Goal: Information Seeking & Learning: Learn about a topic

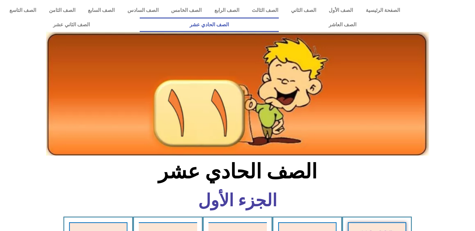
scroll to position [326, 0]
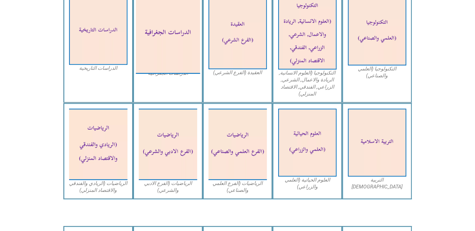
click at [171, 33] on img at bounding box center [167, 33] width 64 height 80
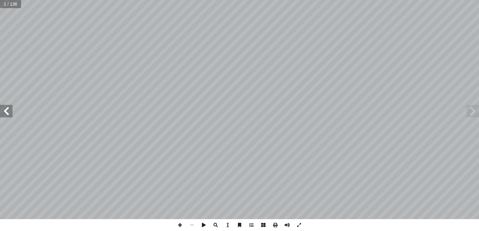
click at [5, 112] on span at bounding box center [6, 111] width 13 height 13
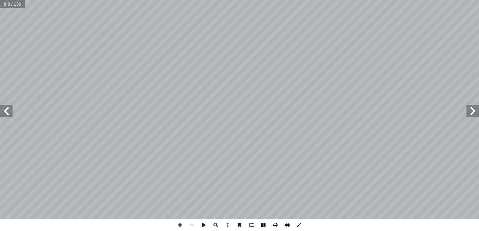
click at [5, 112] on span at bounding box center [6, 111] width 13 height 13
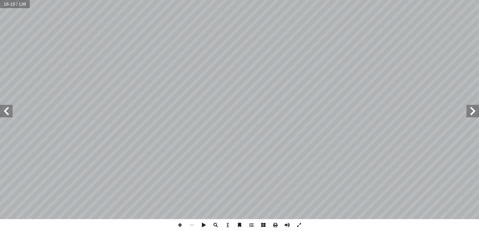
click at [5, 112] on span at bounding box center [6, 111] width 13 height 13
click at [179, 228] on span at bounding box center [180, 226] width 12 height 12
click at [191, 226] on span at bounding box center [192, 226] width 12 height 12
click at [179, 228] on span at bounding box center [180, 226] width 12 height 12
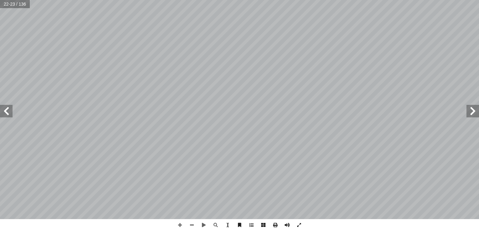
click at [6, 114] on span at bounding box center [6, 111] width 13 height 13
click at [193, 228] on span at bounding box center [192, 226] width 12 height 12
click at [473, 116] on span at bounding box center [473, 111] width 13 height 13
click at [5, 112] on span at bounding box center [6, 111] width 13 height 13
click at [6, 112] on span at bounding box center [6, 111] width 13 height 13
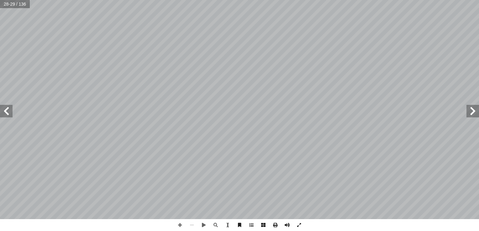
click at [475, 117] on span at bounding box center [473, 111] width 13 height 13
click at [5, 115] on span at bounding box center [6, 111] width 13 height 13
click at [6, 115] on span at bounding box center [6, 111] width 13 height 13
click at [7, 115] on span at bounding box center [6, 111] width 13 height 13
click at [11, 111] on div "٢ 8 رس ّ الد اني ّ الث استكشاف الفضاء ن يكونوا قادرين على: أ ا رس، ّ لبة بعد نه…" at bounding box center [239, 110] width 479 height 220
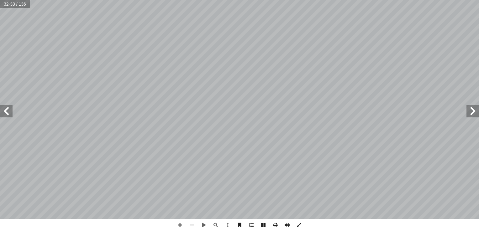
click at [6, 110] on span at bounding box center [6, 111] width 13 height 13
click at [8, 110] on span at bounding box center [6, 111] width 13 height 13
click at [10, 112] on span at bounding box center [6, 111] width 13 height 13
click at [182, 230] on span at bounding box center [180, 226] width 12 height 12
click at [179, 225] on span at bounding box center [180, 226] width 12 height 12
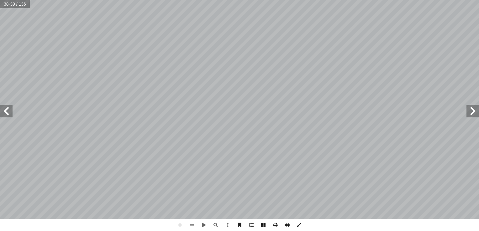
click at [4, 111] on span at bounding box center [6, 111] width 13 height 13
click at [116, 223] on div "3 ٦ : ١ نشاط جيب: ُ ن ّ ، ثم ُ كل، ونستنتج َّ الش ُ ل ّ م أ ا نت كبــر أ رض � أ…" at bounding box center [239, 115] width 479 height 231
click at [475, 115] on span at bounding box center [473, 111] width 13 height 13
click at [179, 225] on span at bounding box center [180, 226] width 12 height 12
click at [9, 112] on span at bounding box center [6, 111] width 13 height 13
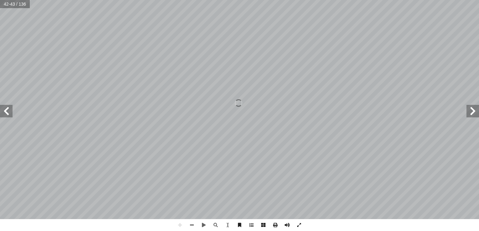
click at [331, 57] on html "الصفحة الرئيسية الصف الأول الصف الثاني الصف الثالث الصف الرابع الصف الخامس الصف…" at bounding box center [239, 28] width 479 height 57
click at [193, 227] on span at bounding box center [192, 226] width 12 height 12
click at [300, 229] on span at bounding box center [299, 226] width 12 height 12
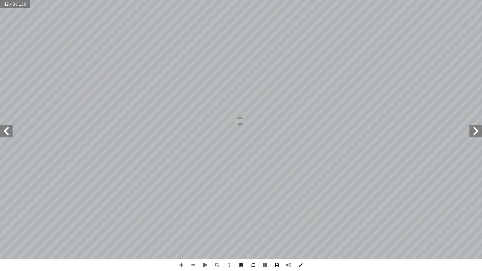
click at [299, 231] on span at bounding box center [300, 265] width 12 height 12
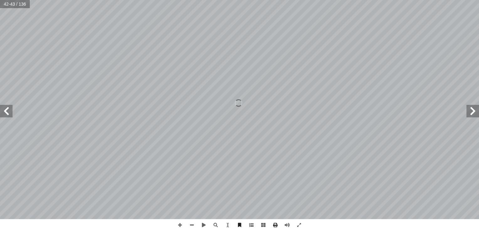
click at [7, 113] on span at bounding box center [6, 111] width 13 height 13
click at [179, 224] on span at bounding box center [180, 226] width 12 height 12
click at [193, 225] on span at bounding box center [192, 226] width 12 height 12
click at [180, 224] on span at bounding box center [180, 226] width 12 height 12
click at [194, 227] on span at bounding box center [192, 226] width 12 height 12
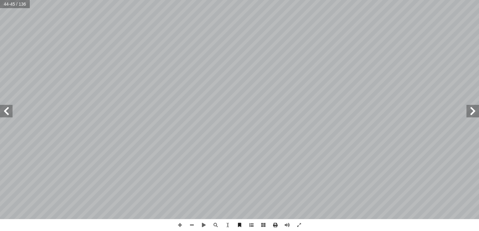
click at [1, 109] on span at bounding box center [6, 111] width 13 height 13
click at [182, 226] on span at bounding box center [180, 226] width 12 height 12
click at [192, 226] on span at bounding box center [192, 226] width 12 height 12
click at [8, 112] on span at bounding box center [6, 111] width 13 height 13
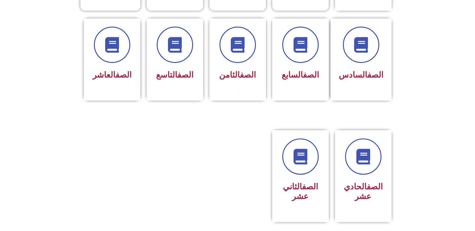
scroll to position [263, 0]
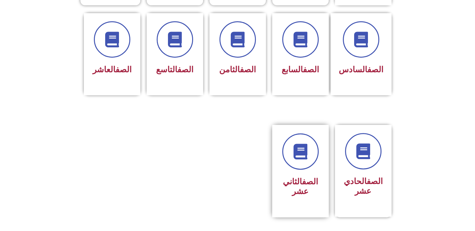
click at [309, 178] on h3 "الصف الثاني عشر" at bounding box center [300, 186] width 40 height 19
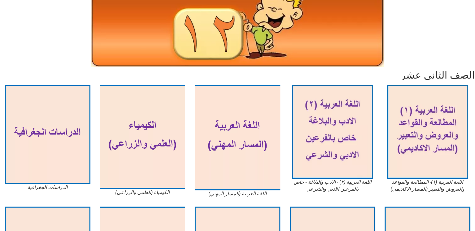
scroll to position [77, 0]
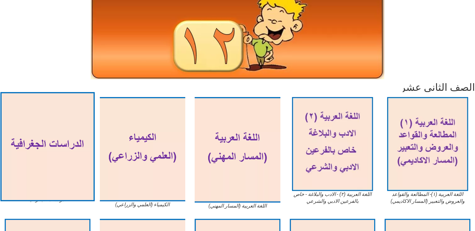
click at [61, 169] on img at bounding box center [47, 146] width 94 height 109
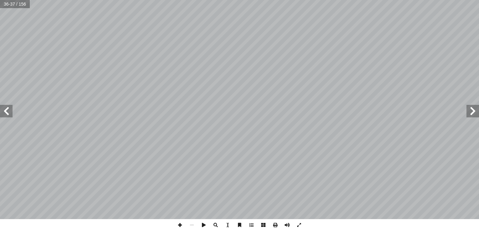
click at [179, 226] on span at bounding box center [180, 226] width 12 height 12
click at [11, 112] on span at bounding box center [6, 111] width 13 height 13
click at [193, 224] on span at bounding box center [192, 226] width 12 height 12
click at [11, 114] on span at bounding box center [6, 111] width 13 height 13
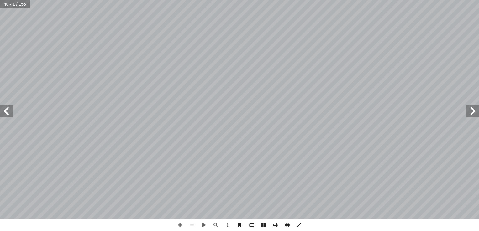
click at [11, 114] on span at bounding box center [6, 111] width 13 height 13
click at [181, 227] on span at bounding box center [180, 226] width 12 height 12
click at [179, 223] on span at bounding box center [180, 226] width 12 height 12
